Goal: Task Accomplishment & Management: Manage account settings

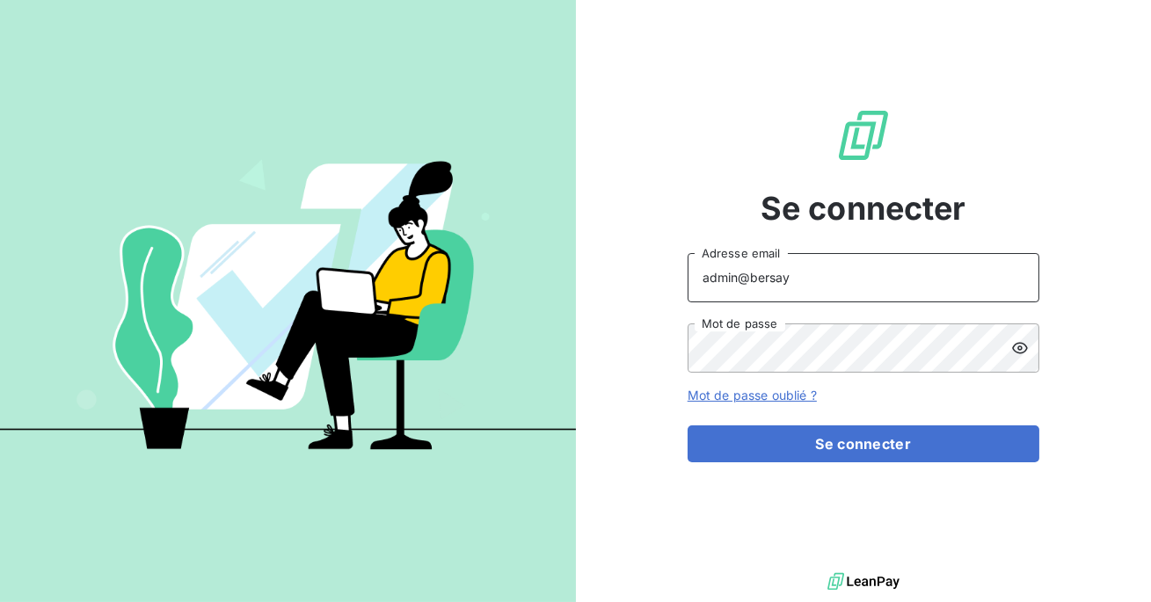
click at [818, 280] on input "admin@bersay" at bounding box center [864, 277] width 352 height 49
type input "admin@excovalliance"
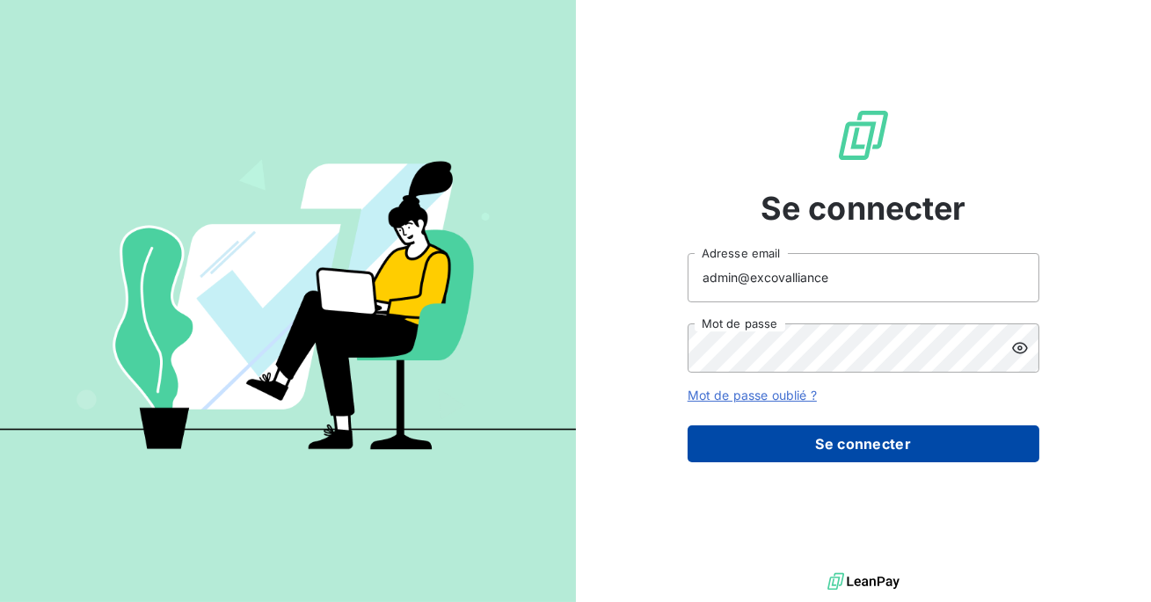
click at [833, 448] on button "Se connecter" at bounding box center [864, 444] width 352 height 37
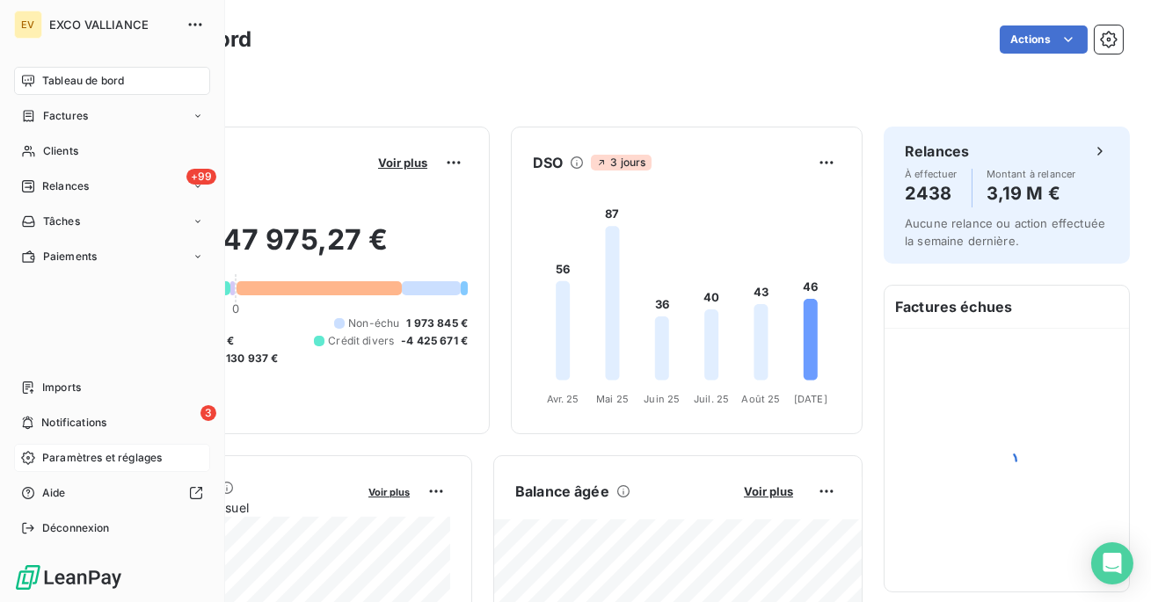
click at [77, 453] on span "Paramètres et réglages" at bounding box center [102, 458] width 120 height 16
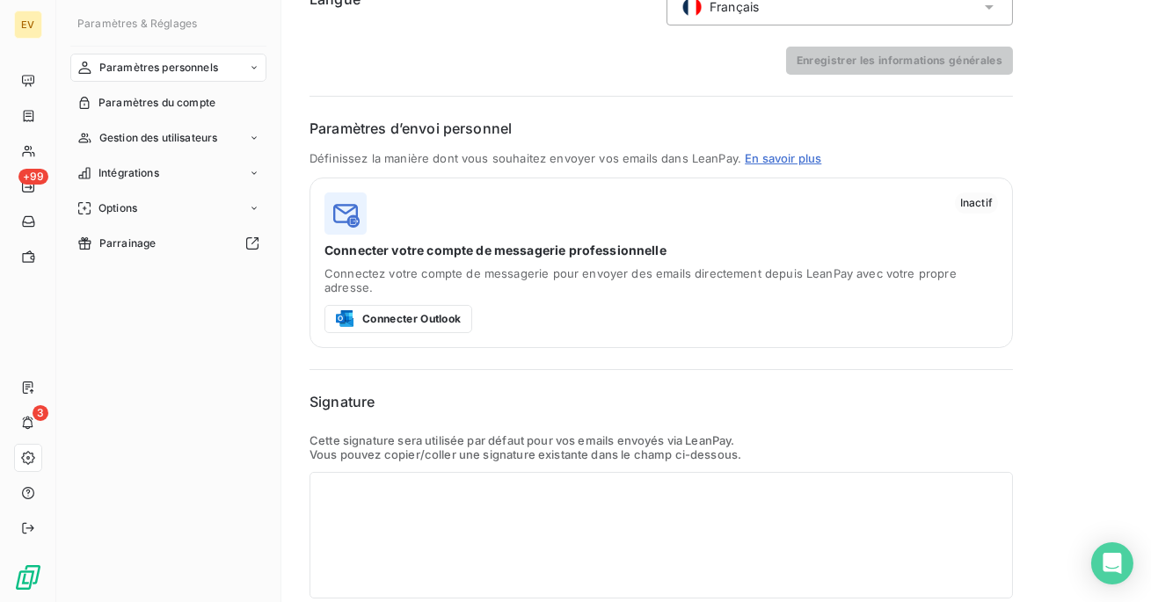
scroll to position [318, 0]
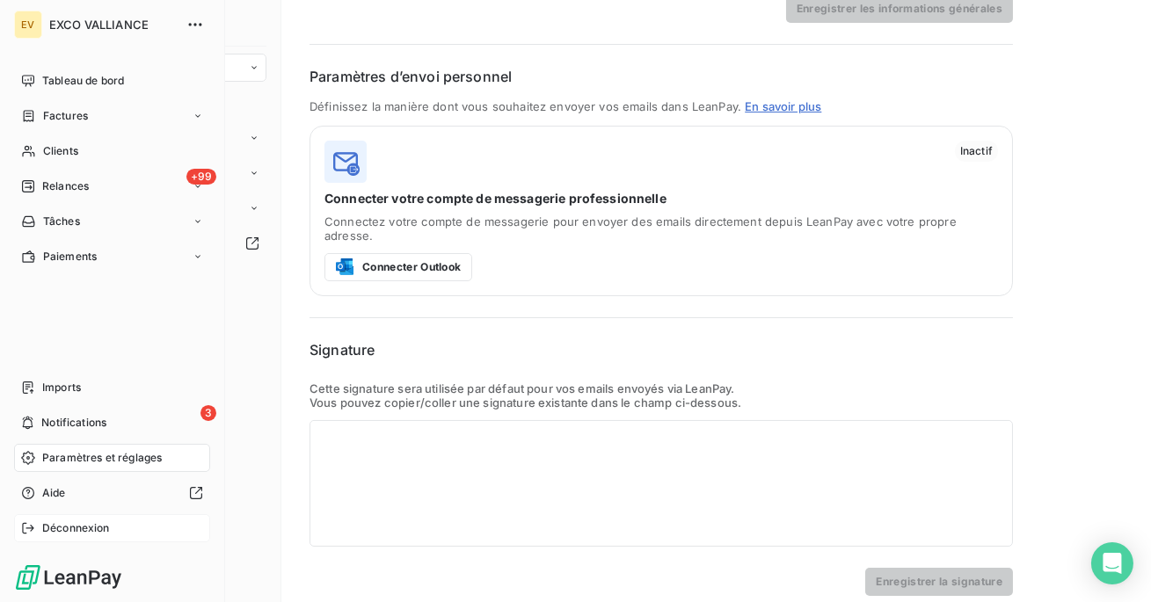
click at [65, 528] on span "Déconnexion" at bounding box center [76, 529] width 68 height 16
